Goal: Information Seeking & Learning: Understand process/instructions

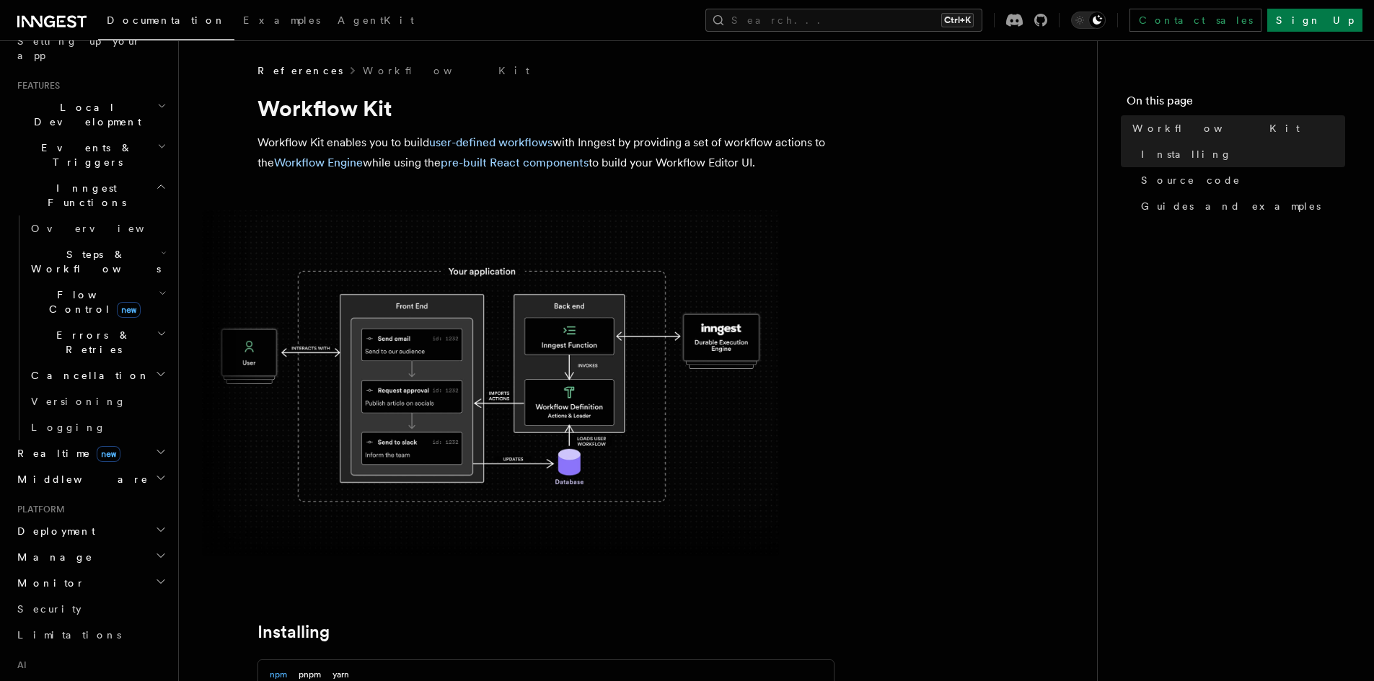
scroll to position [288, 0]
click at [126, 516] on h2 "Deployment" at bounding box center [91, 529] width 158 height 26
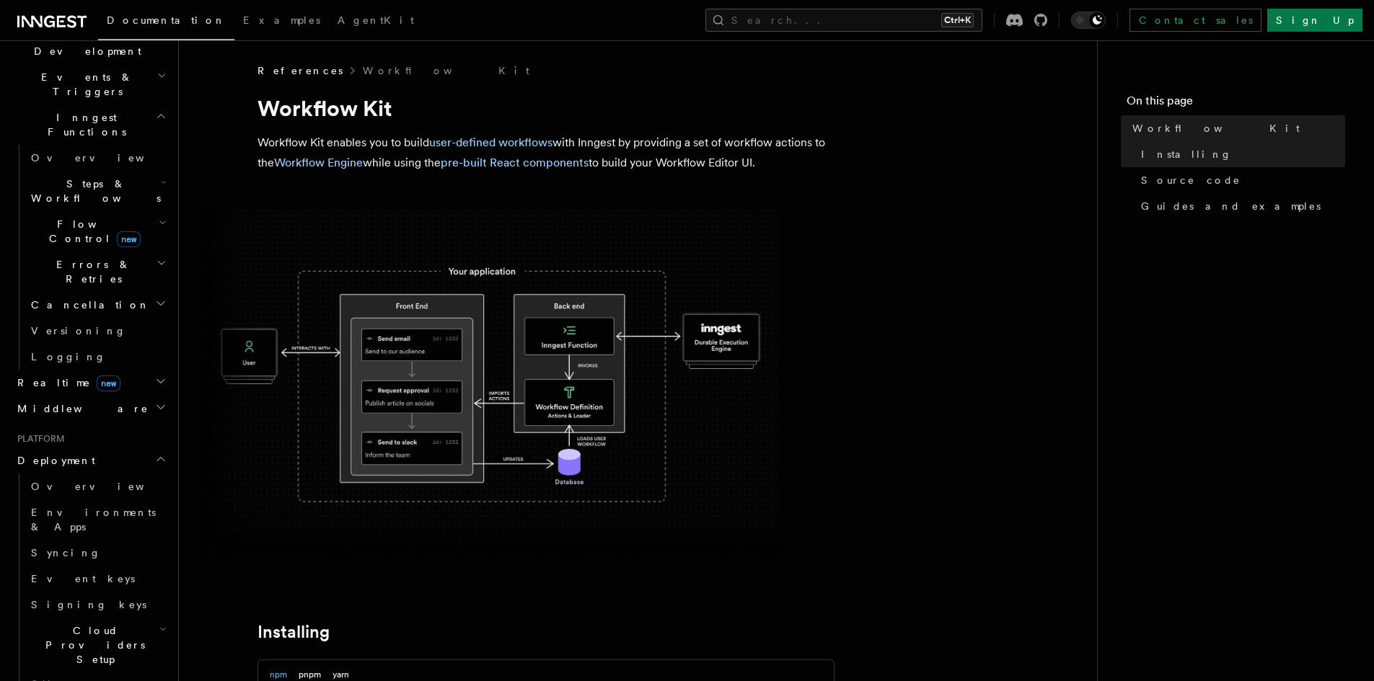
scroll to position [361, 0]
click at [130, 620] on span "Cloud Providers Setup" at bounding box center [92, 641] width 134 height 43
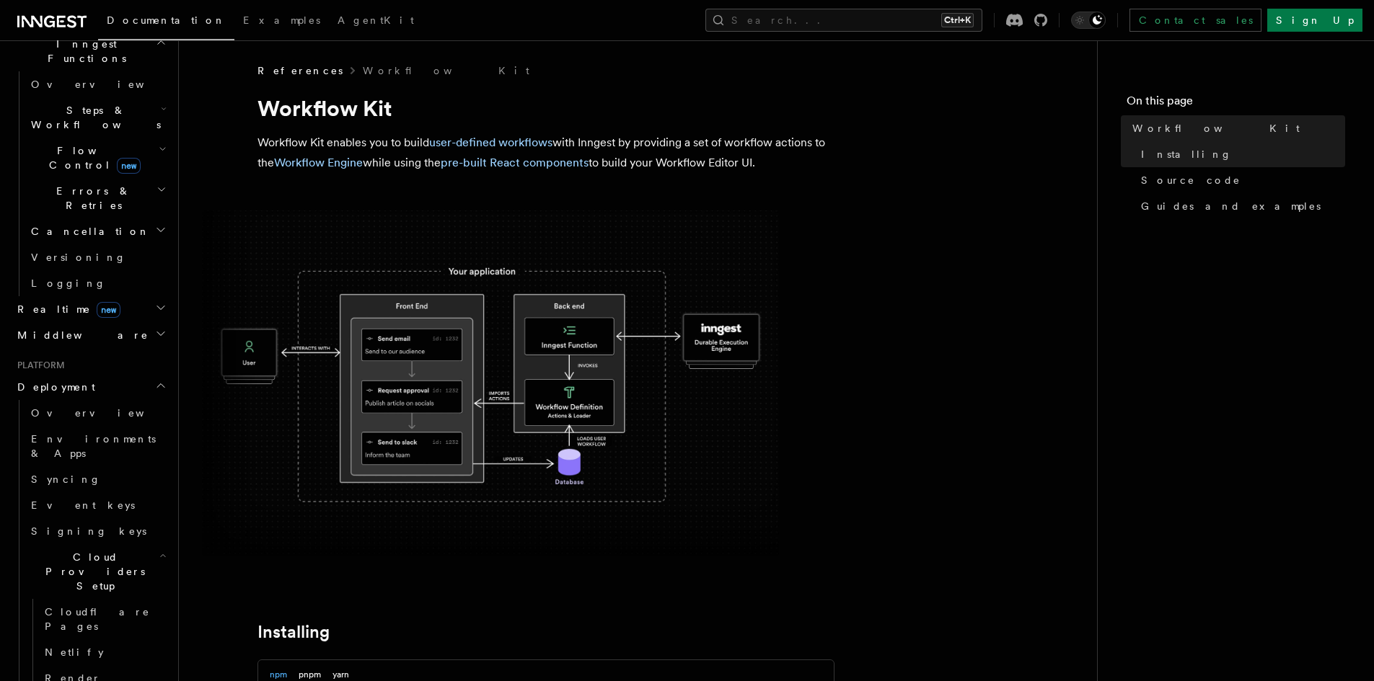
scroll to position [433, 0]
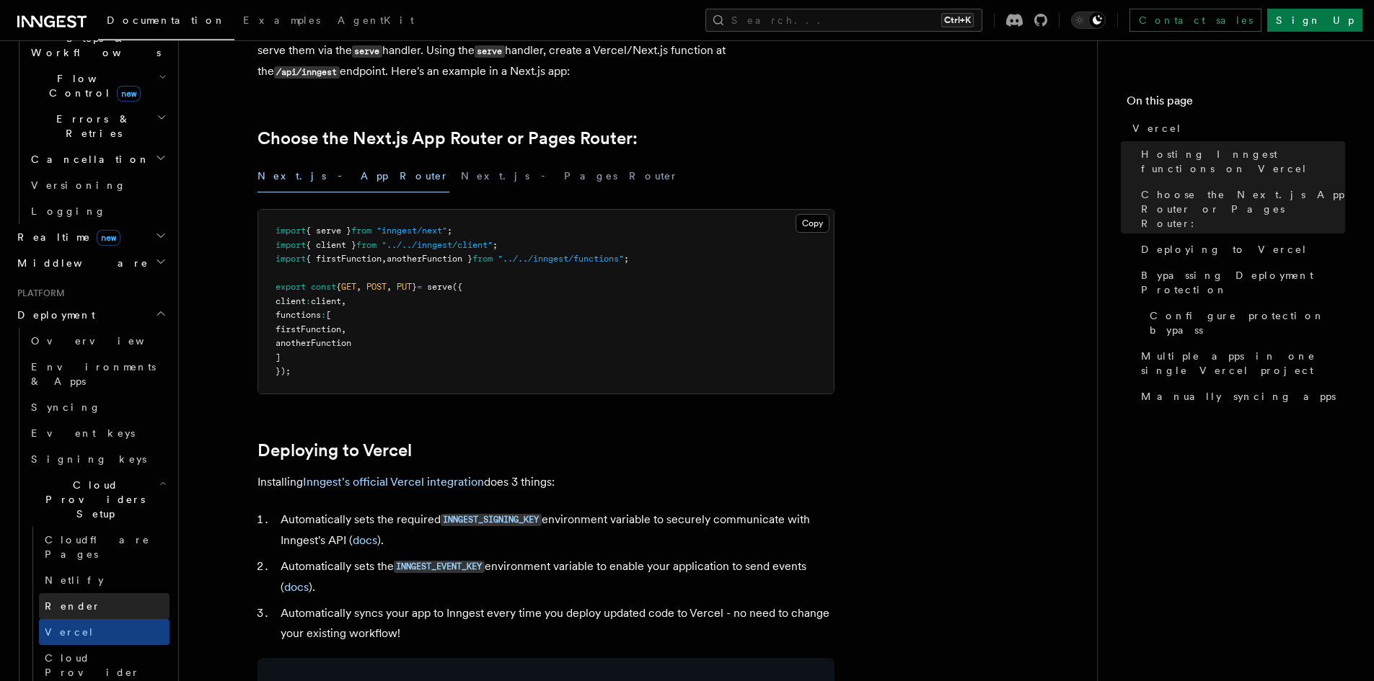
scroll to position [505, 0]
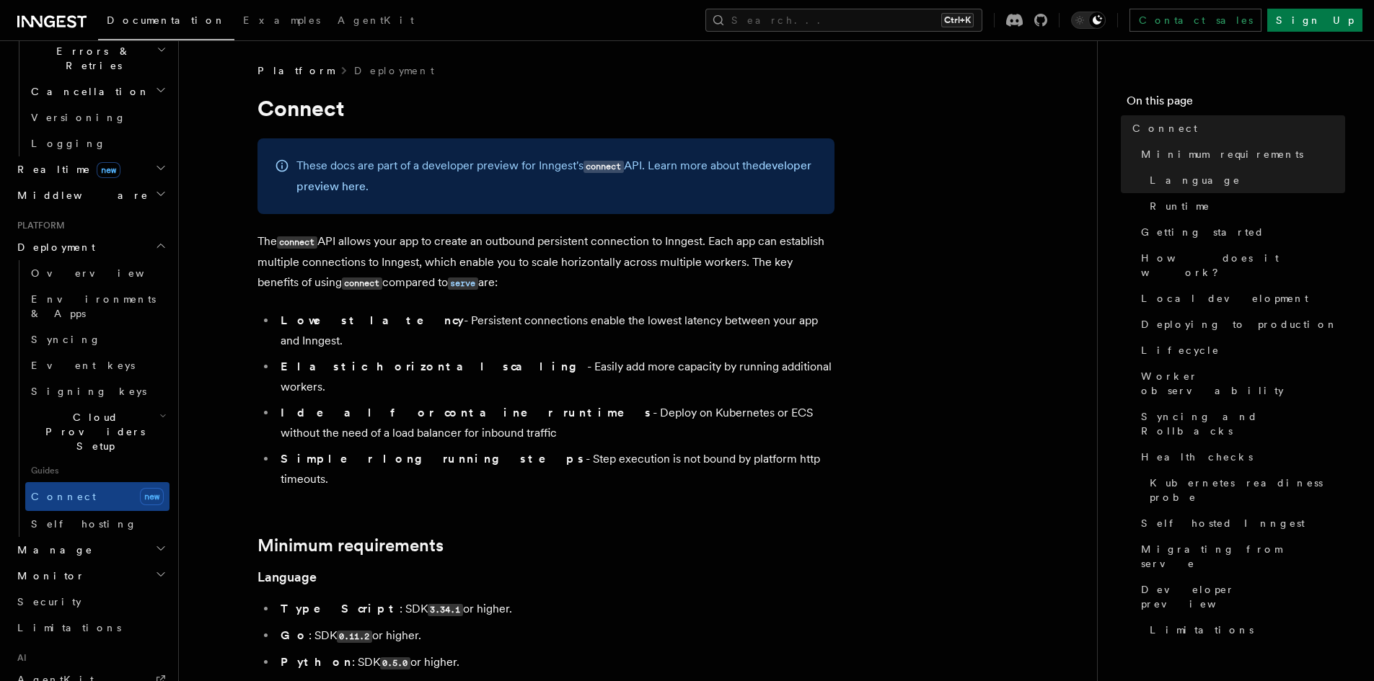
scroll to position [577, 0]
click at [111, 531] on h2 "Manage" at bounding box center [91, 544] width 158 height 26
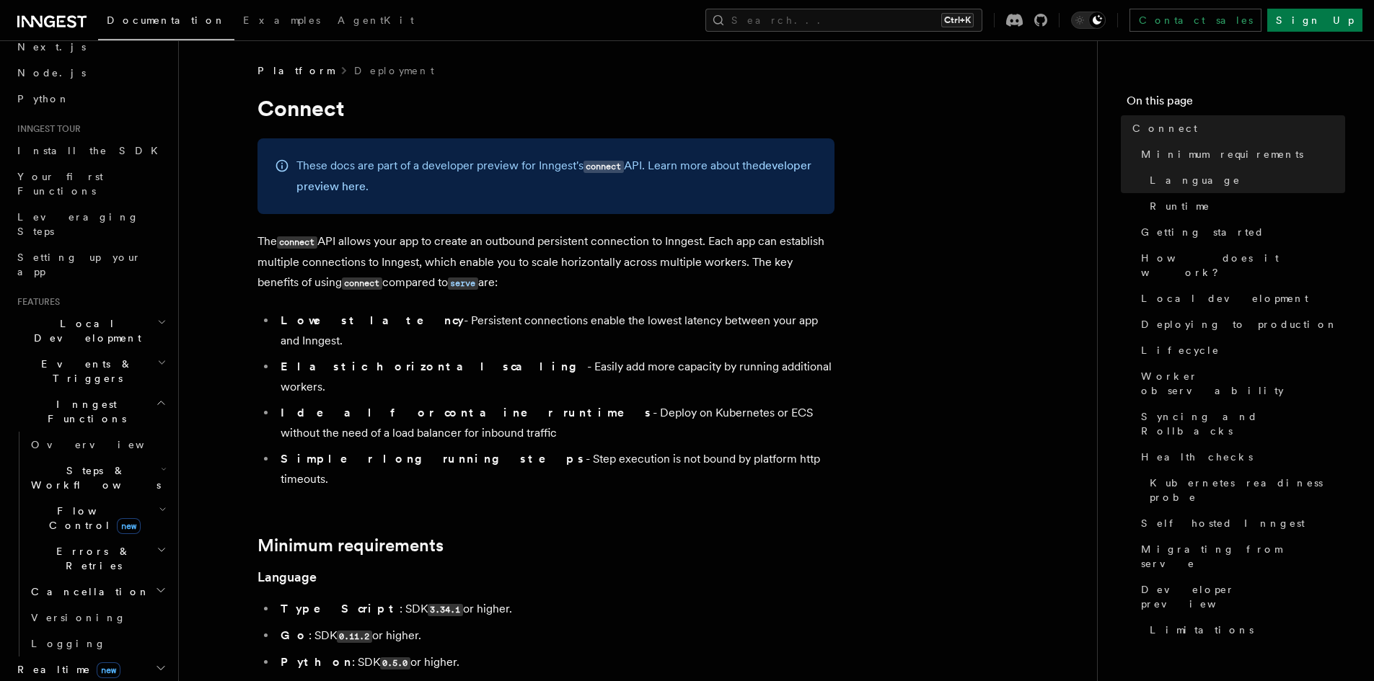
scroll to position [72, 0]
click at [136, 309] on h2 "Local Development" at bounding box center [91, 329] width 158 height 40
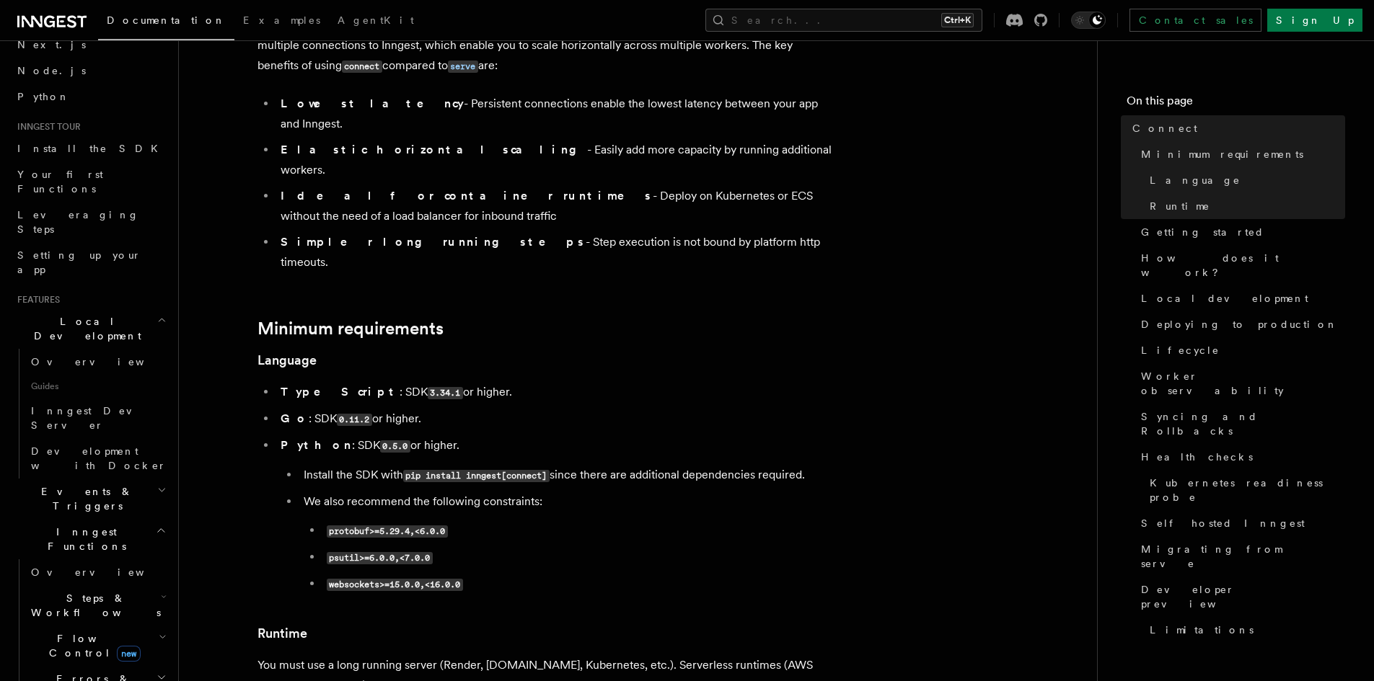
scroll to position [288, 0]
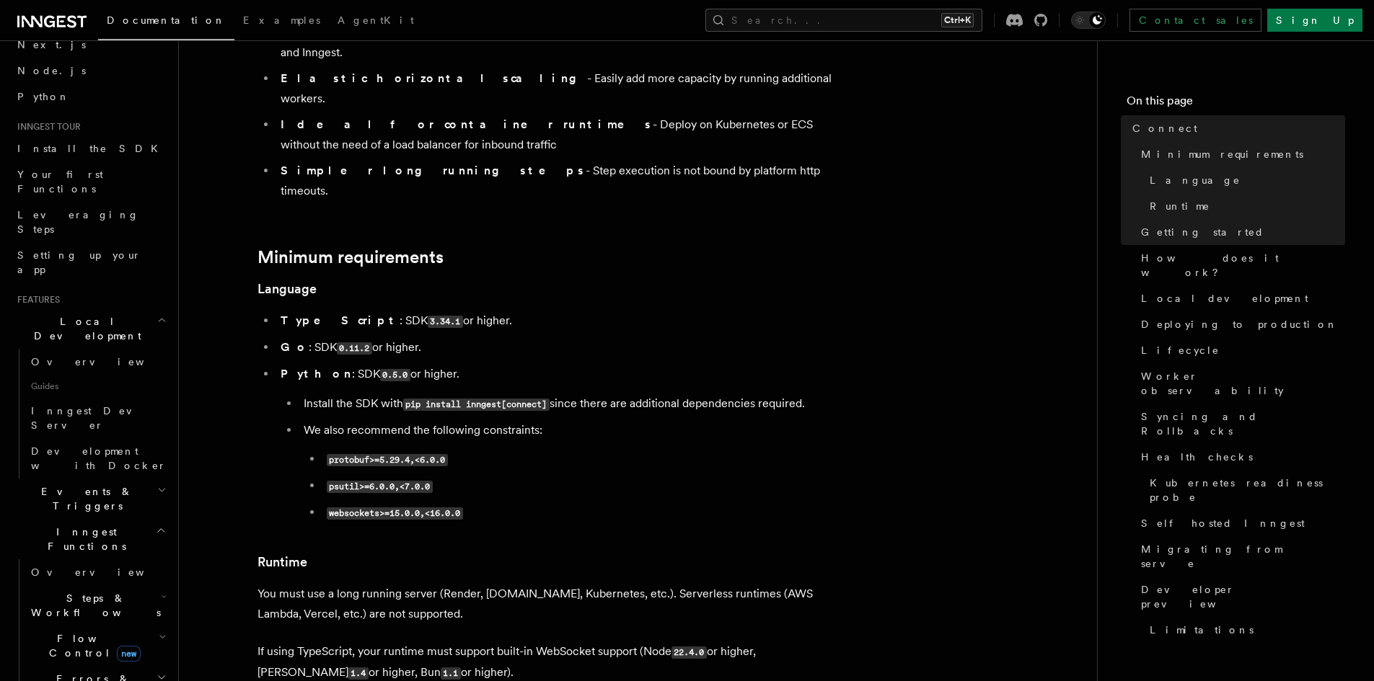
click at [445, 584] on p "You must use a long running server (Render, [DOMAIN_NAME], Kubernetes, etc.). S…" at bounding box center [545, 604] width 577 height 40
click at [444, 584] on p "You must use a long running server (Render, [DOMAIN_NAME], Kubernetes, etc.). S…" at bounding box center [545, 604] width 577 height 40
